Goal: Find specific page/section: Find specific page/section

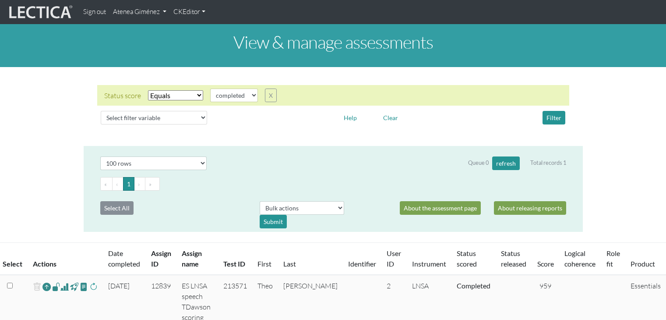
select select "100"
click at [141, 9] on link "Atenea Giménez" at bounding box center [139, 12] width 60 height 17
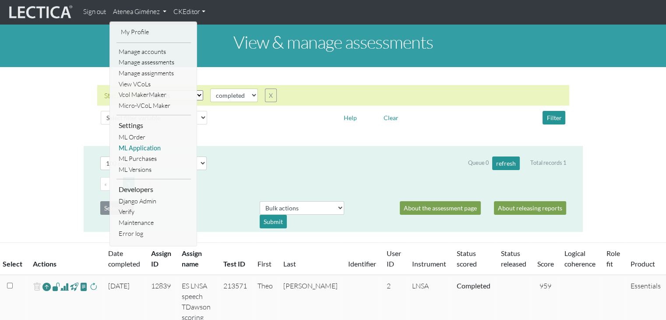
click at [136, 146] on link "ML Application" at bounding box center [154, 148] width 74 height 11
